Goal: Find specific page/section: Find specific page/section

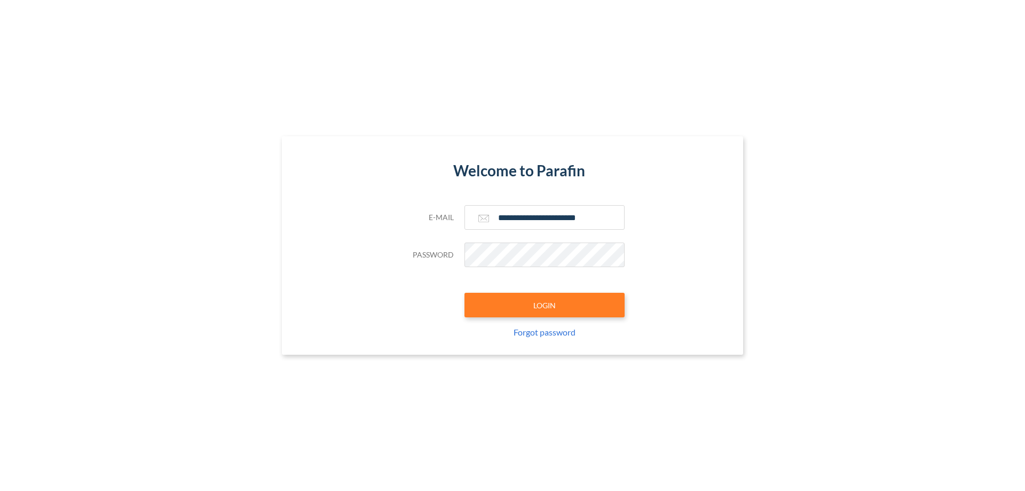
type input "**********"
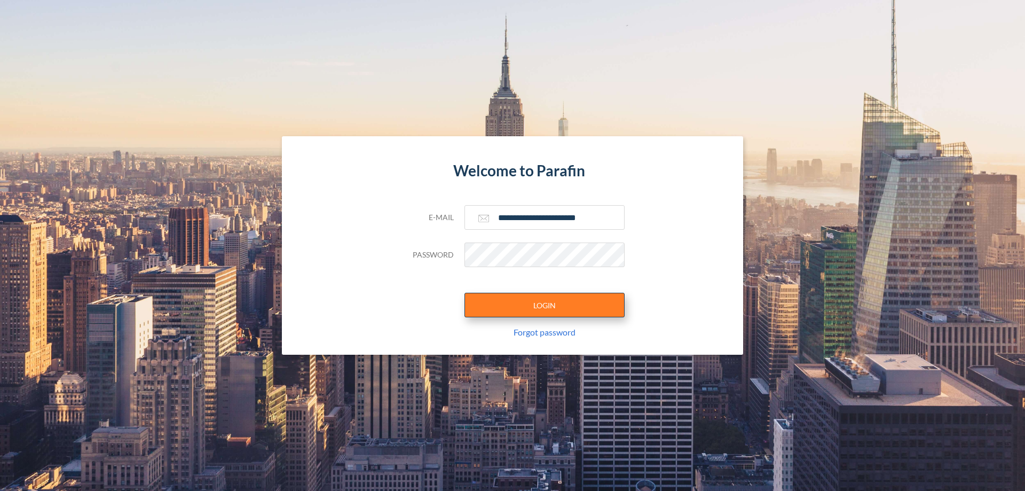
click at [545, 305] on button "LOGIN" at bounding box center [545, 305] width 160 height 25
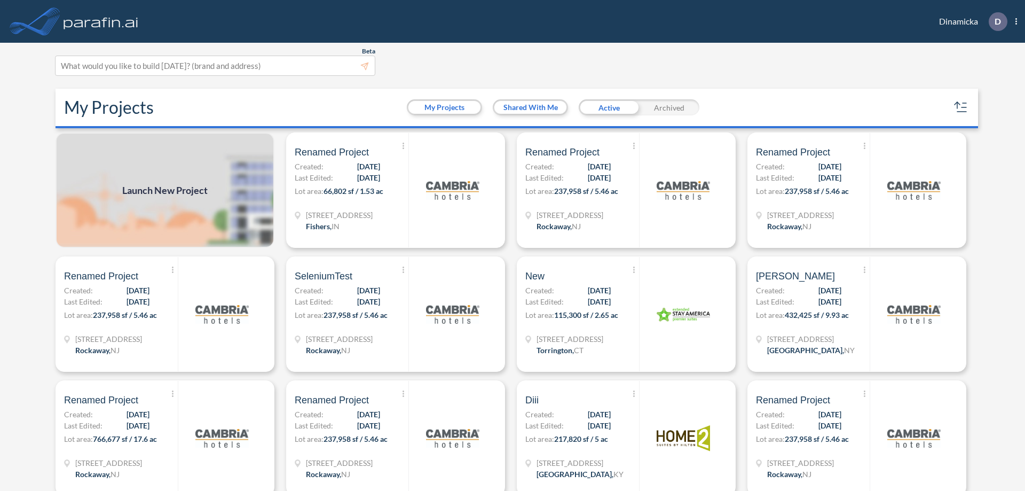
scroll to position [3, 0]
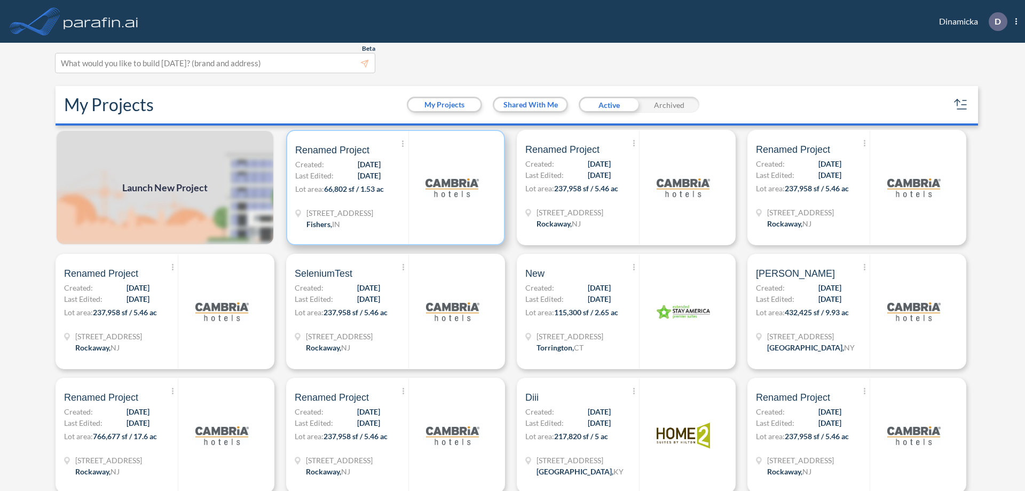
click at [394, 187] on p "Lot area: 66,802 sf / 1.53 ac" at bounding box center [351, 190] width 113 height 15
